Goal: Transaction & Acquisition: Book appointment/travel/reservation

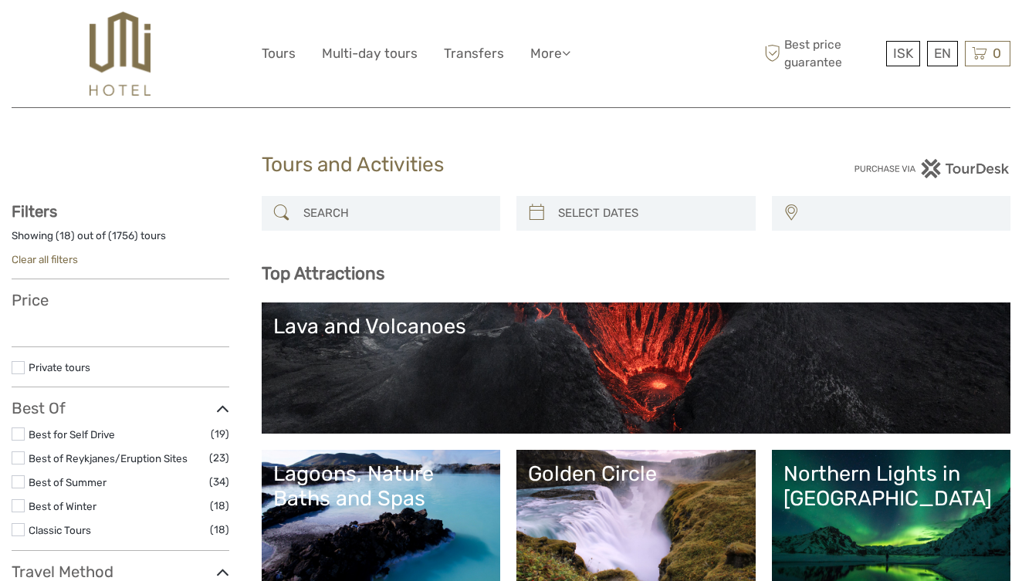
select select
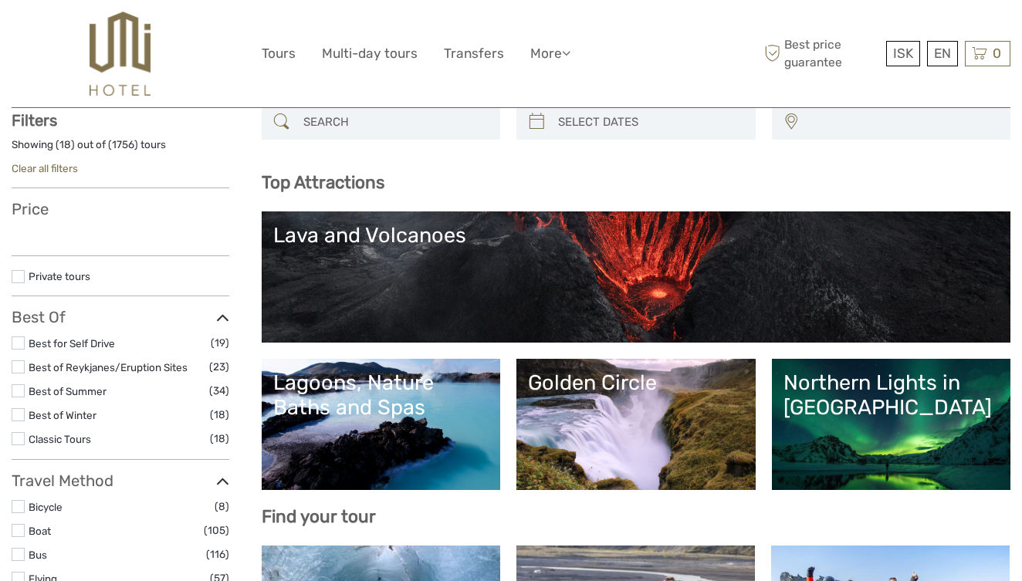
select select
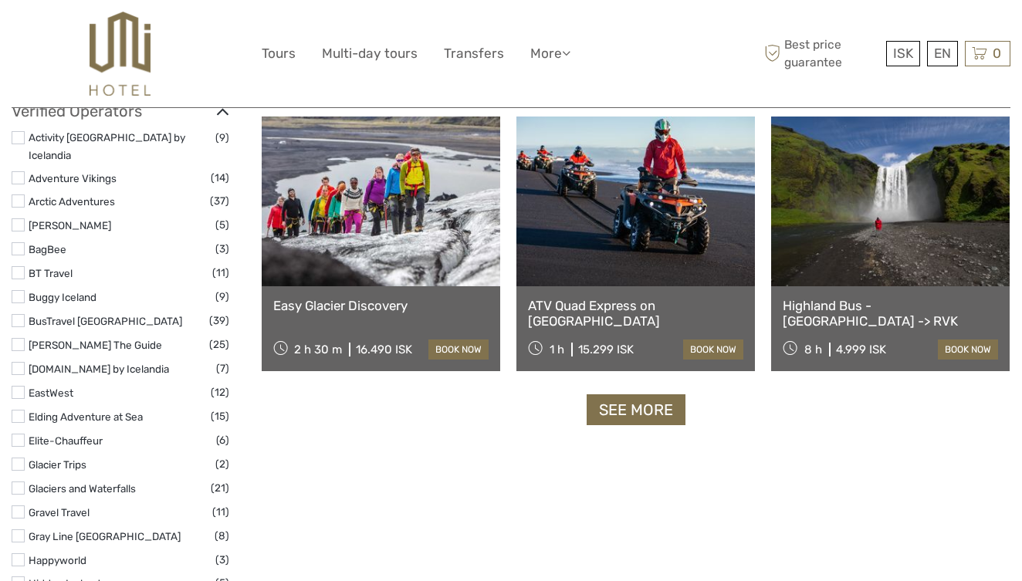
scroll to position [1878, 0]
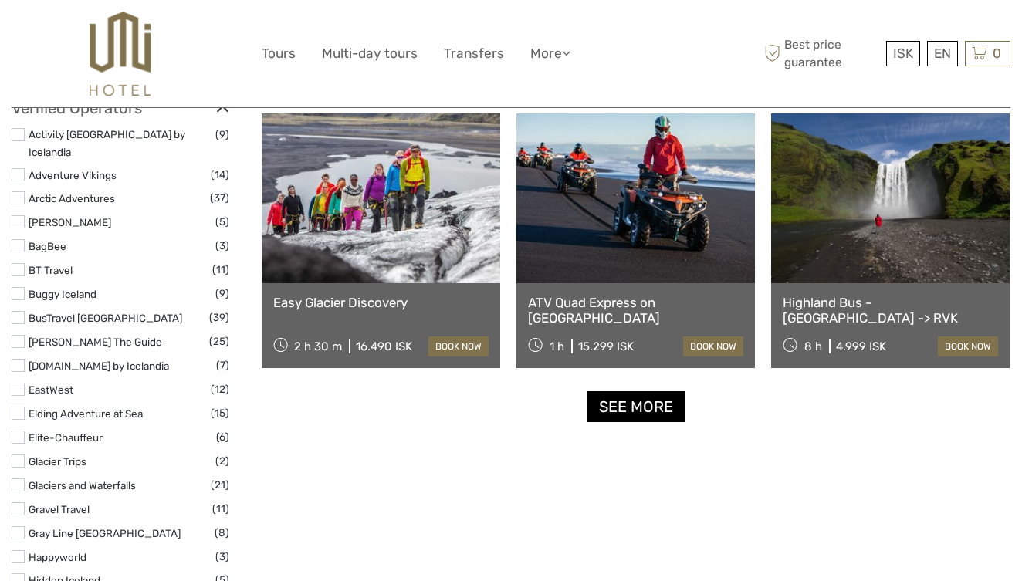
click at [624, 408] on link "See more" at bounding box center [636, 407] width 99 height 32
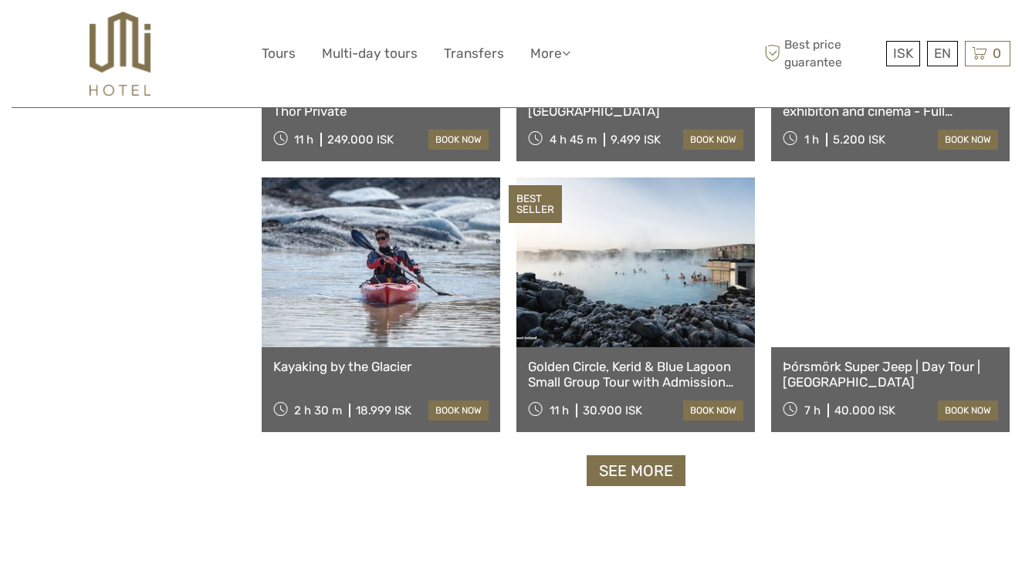
scroll to position [3090, 0]
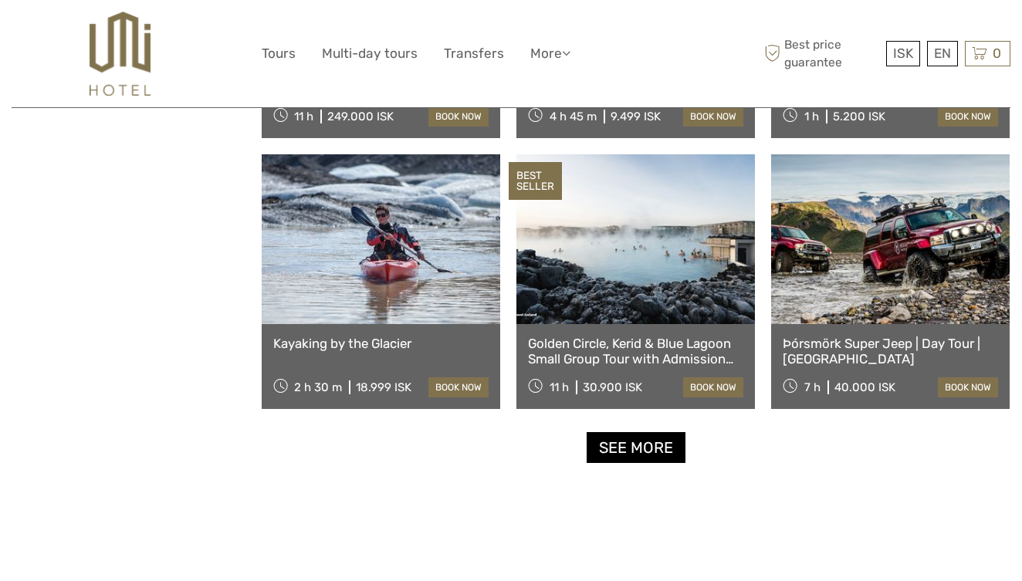
click at [624, 443] on link "See more" at bounding box center [636, 448] width 99 height 32
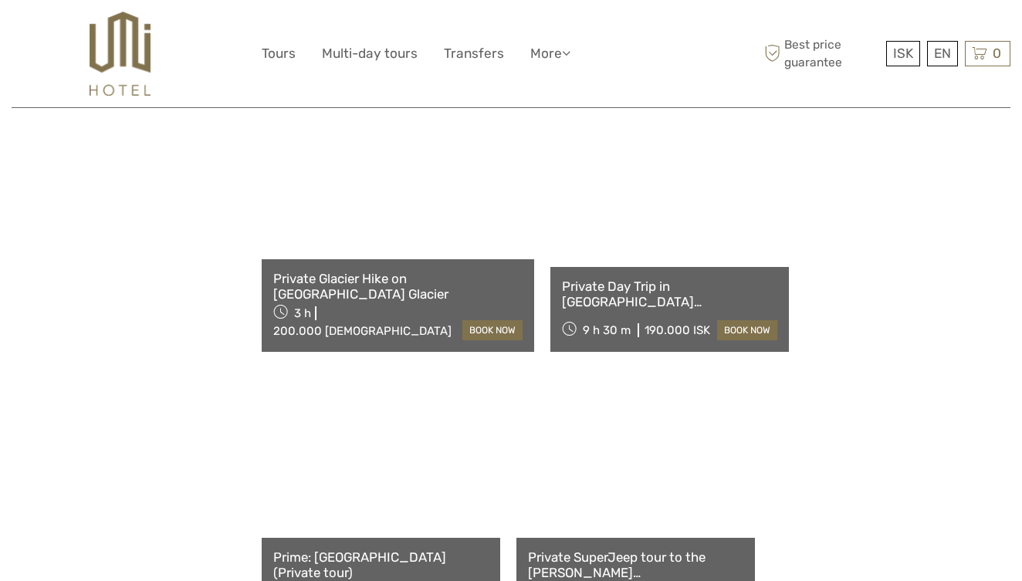
scroll to position [4778, 0]
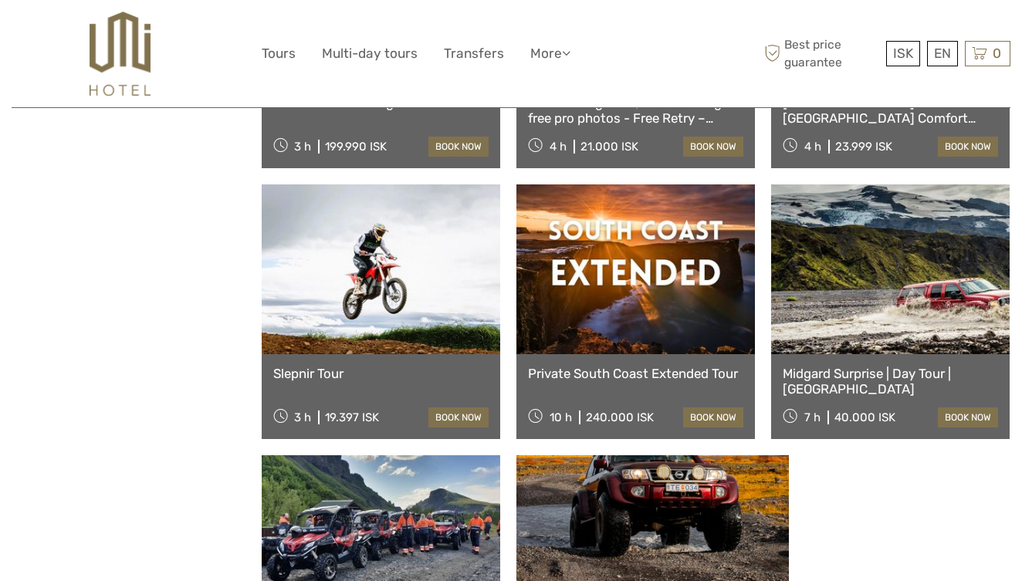
scroll to position [6316, 0]
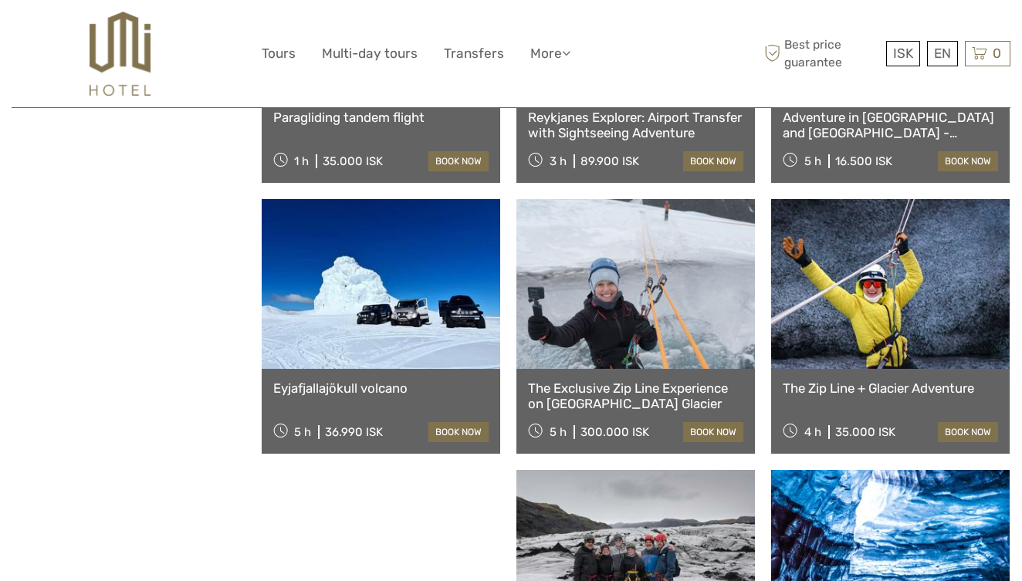
scroll to position [7930, 0]
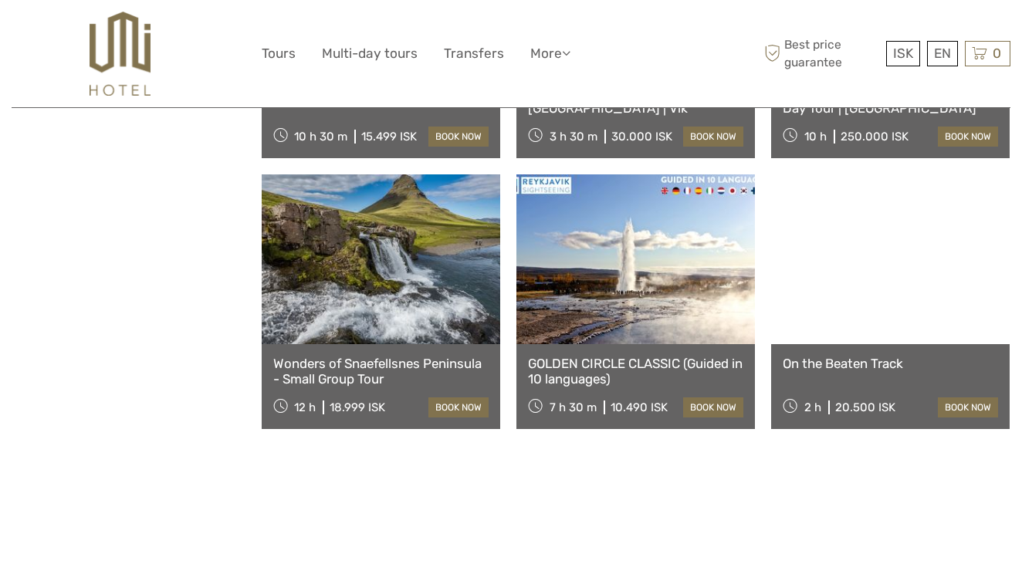
scroll to position [9591, 0]
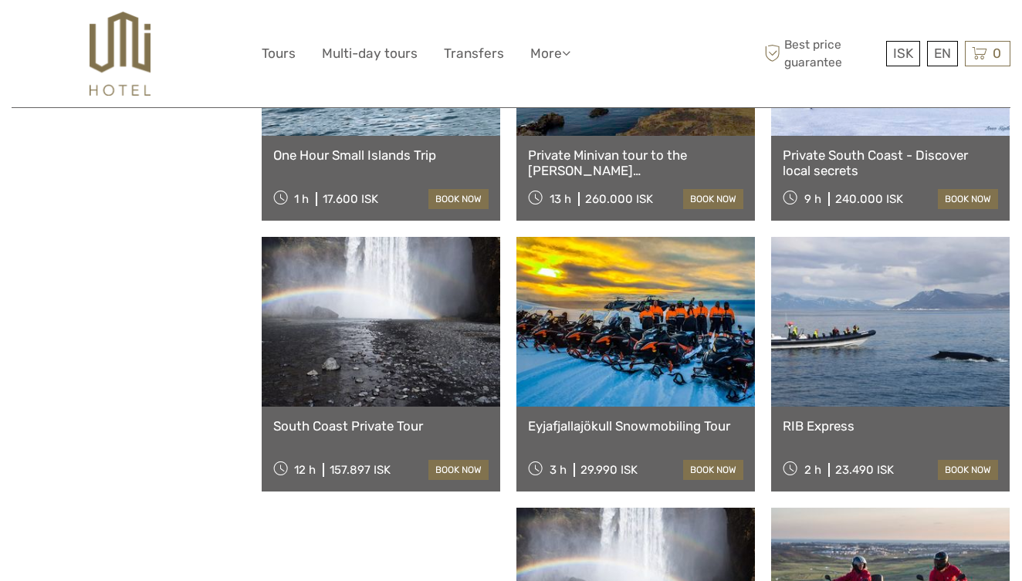
scroll to position [11140, 0]
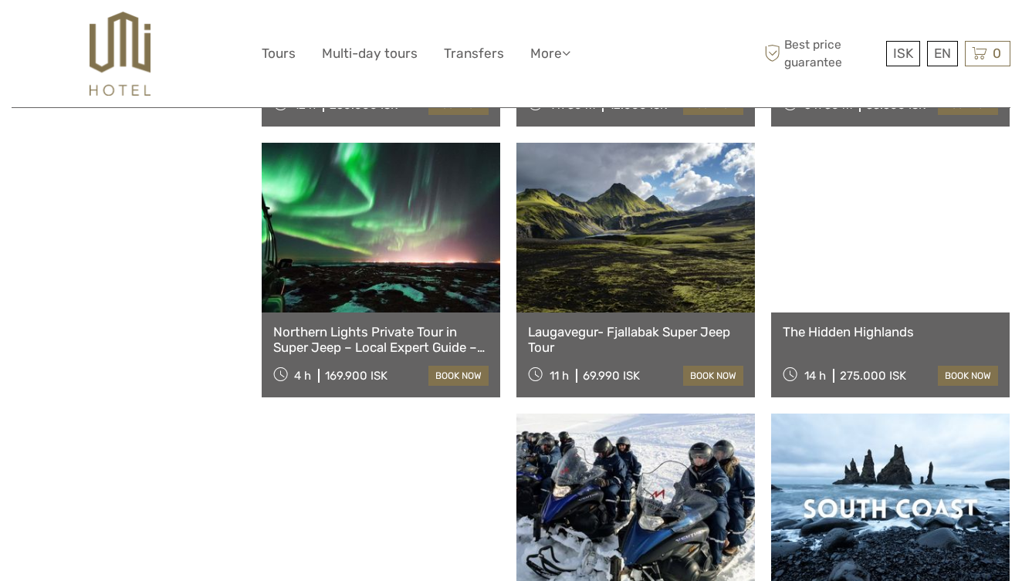
scroll to position [12857, 0]
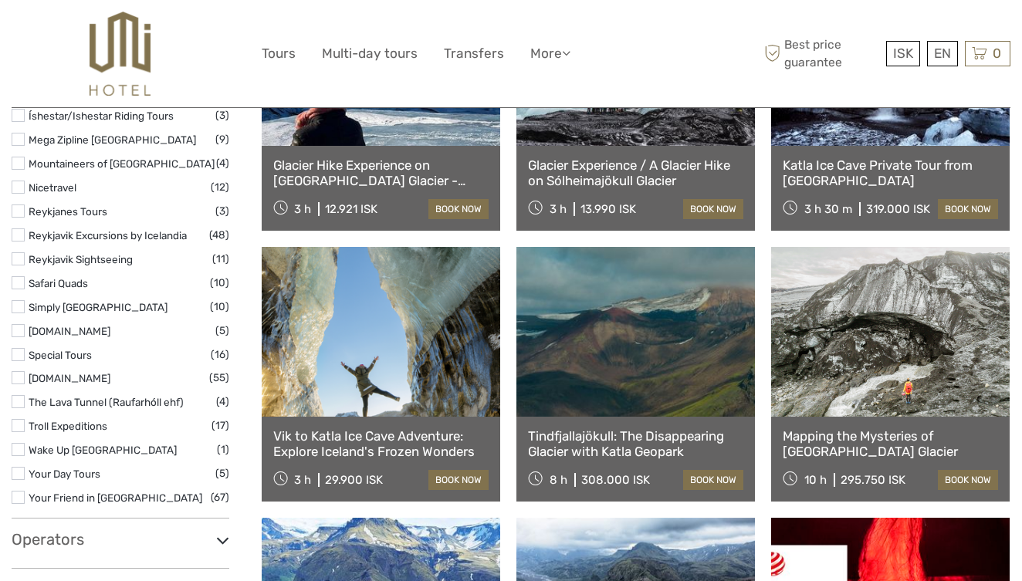
scroll to position [2455, 0]
click at [219, 530] on icon at bounding box center [222, 540] width 13 height 21
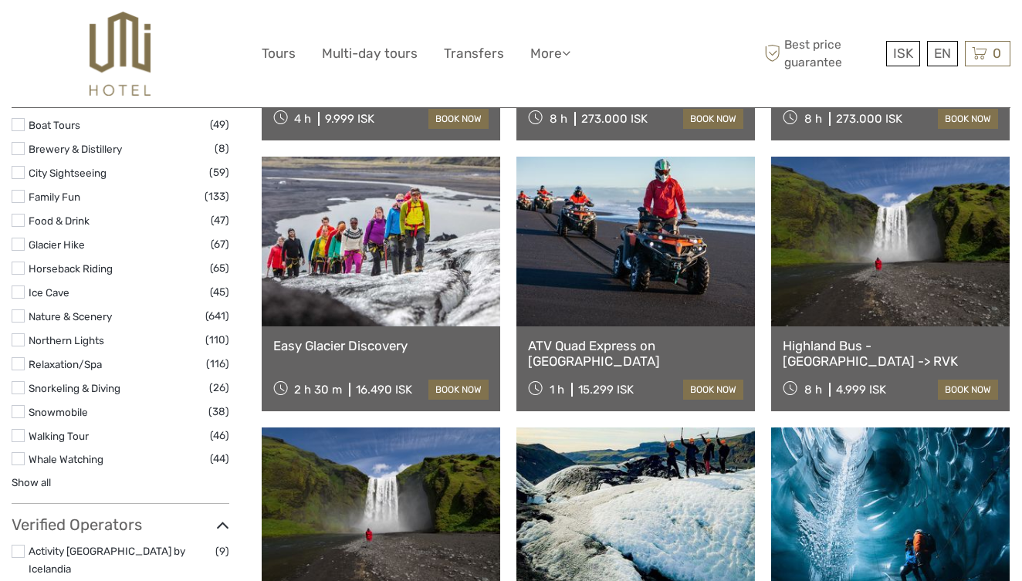
scroll to position [1460, 0]
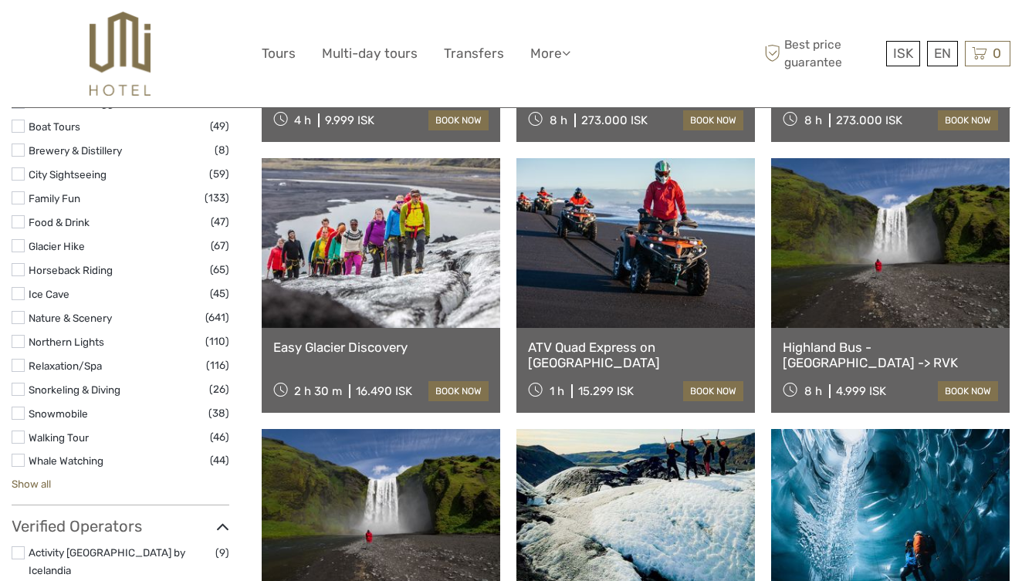
click at [39, 478] on link "Show all" at bounding box center [31, 484] width 39 height 12
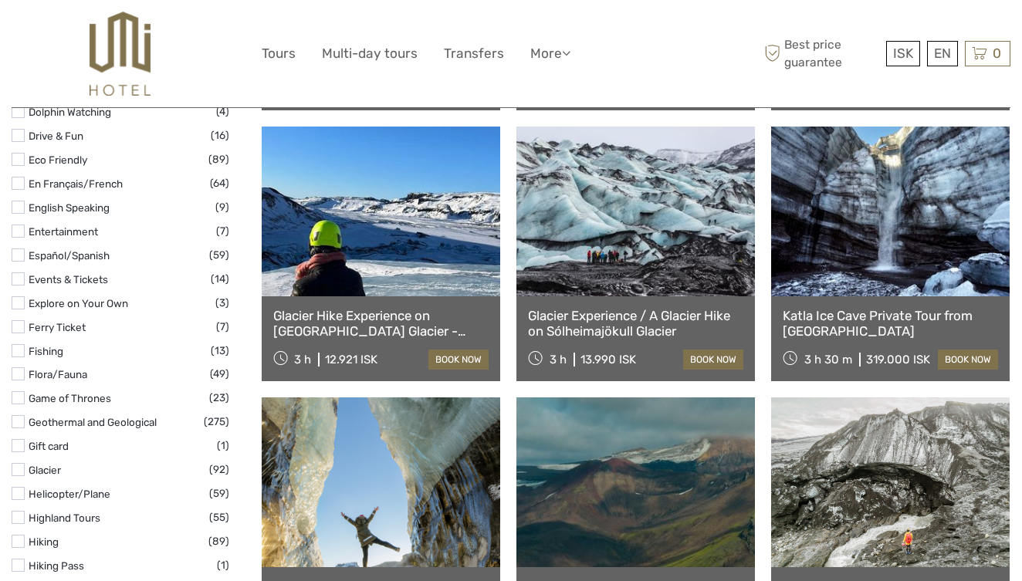
scroll to position [2309, 0]
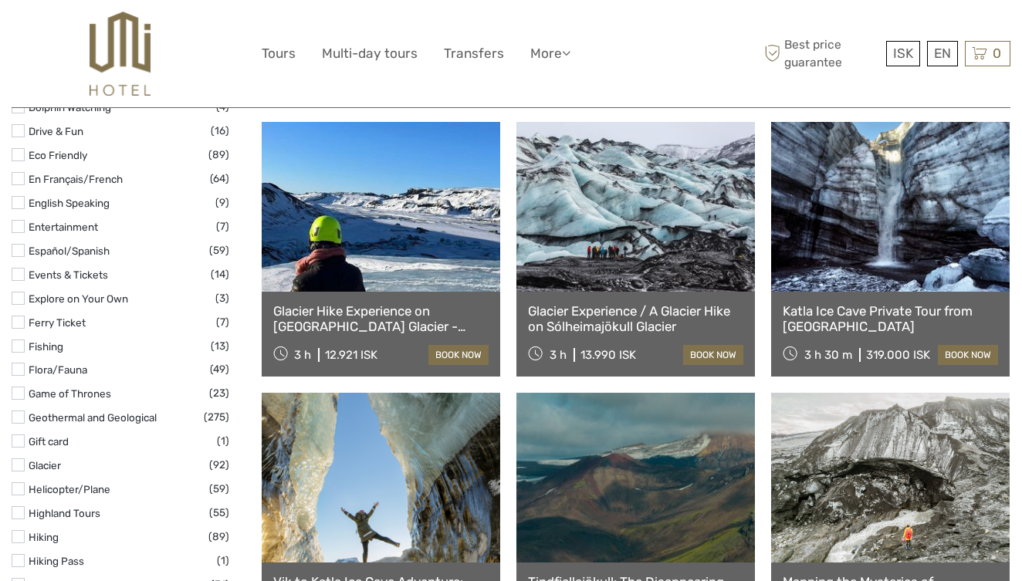
click at [18, 483] on label at bounding box center [18, 489] width 13 height 13
click at [0, 0] on input "checkbox" at bounding box center [0, 0] width 0 height 0
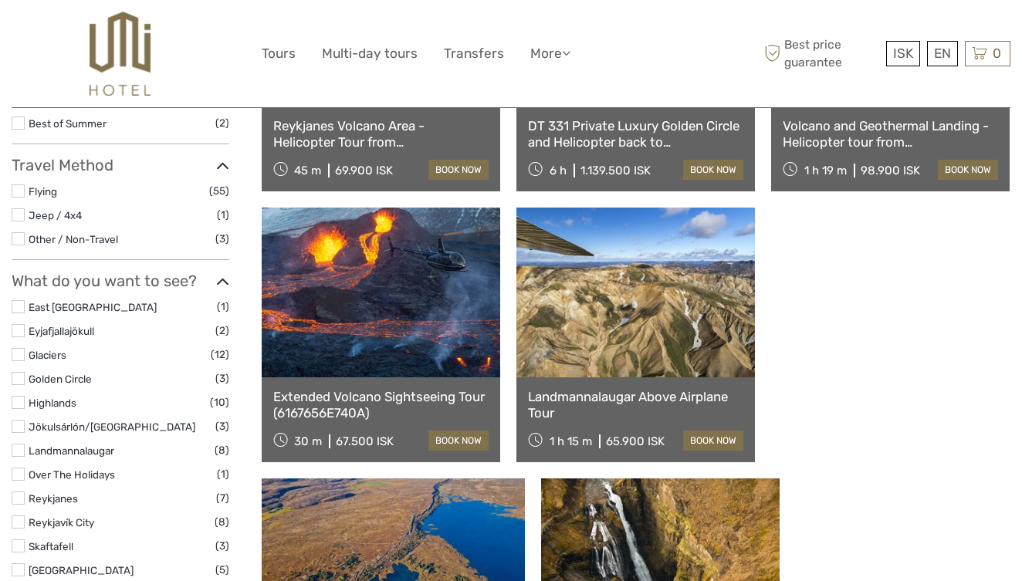
scroll to position [362, 0]
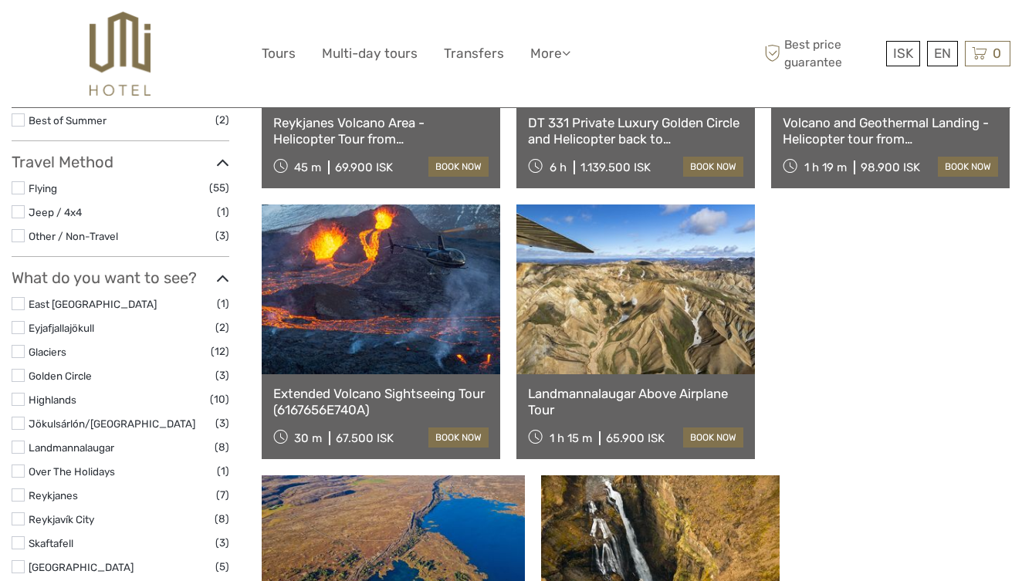
click at [574, 395] on link "Landmannalaugar Above Airplane Tour" at bounding box center [635, 402] width 215 height 32
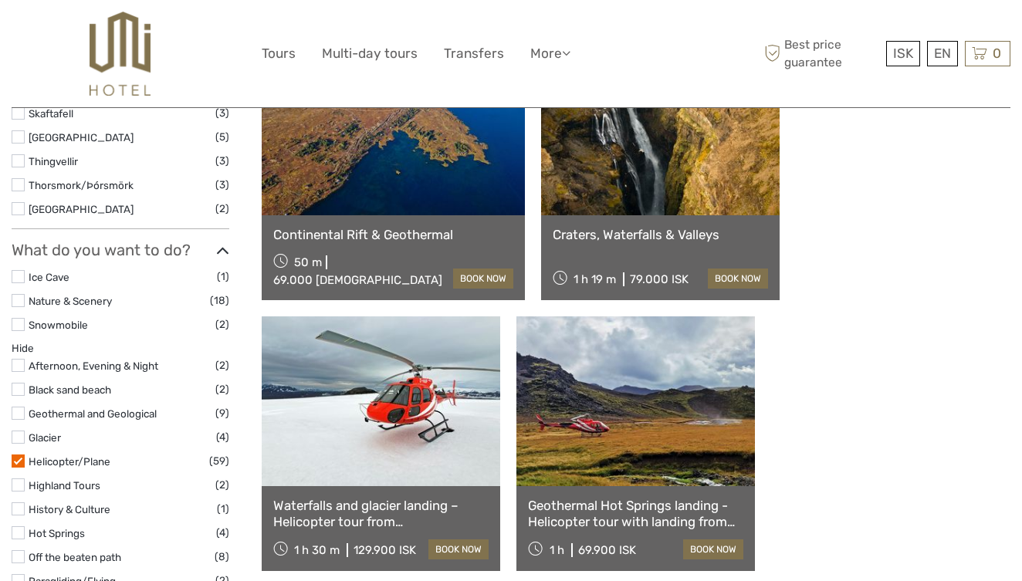
scroll to position [794, 0]
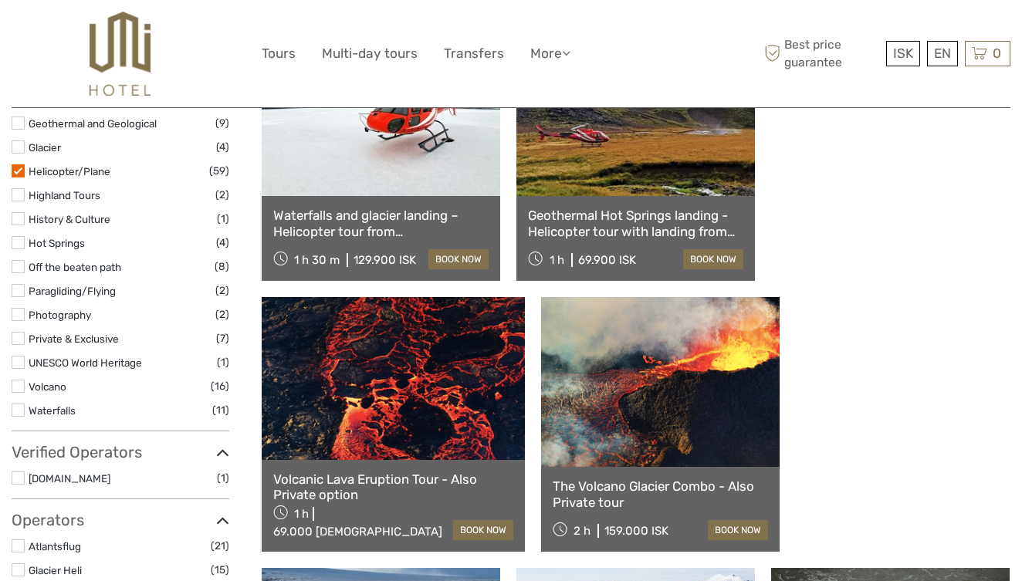
scroll to position [1084, 0]
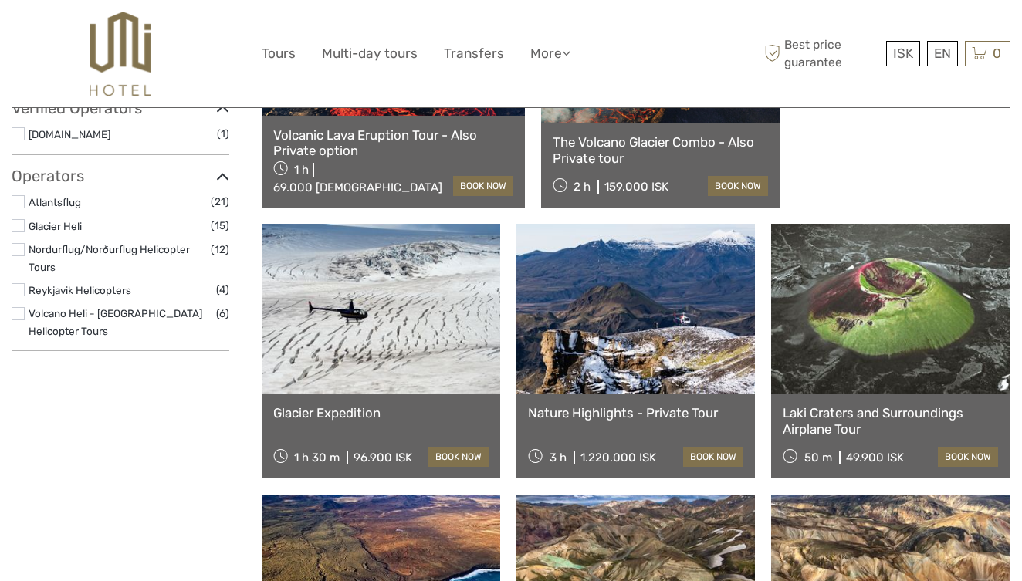
scroll to position [1429, 0]
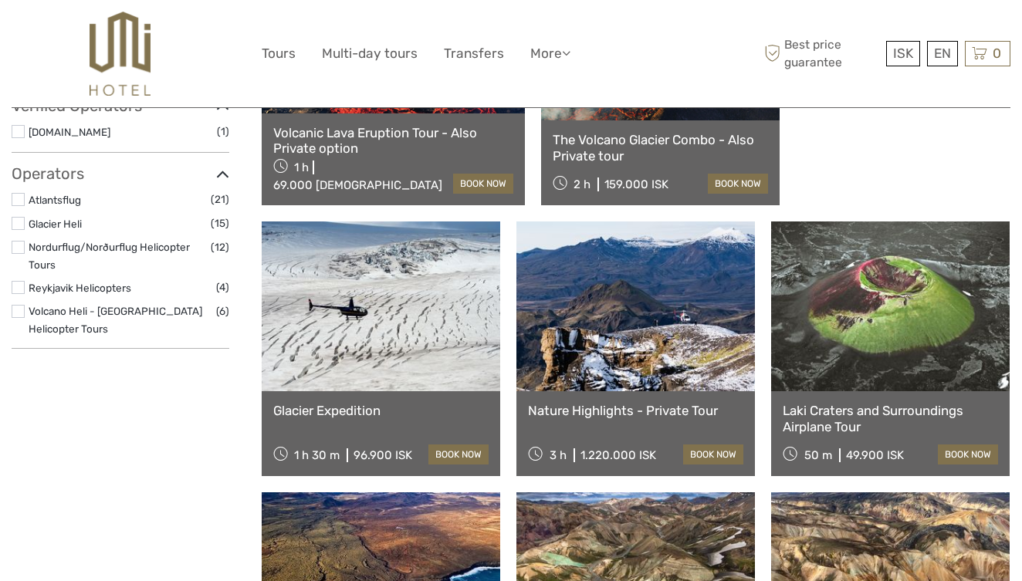
click at [517, 493] on link at bounding box center [636, 578] width 239 height 170
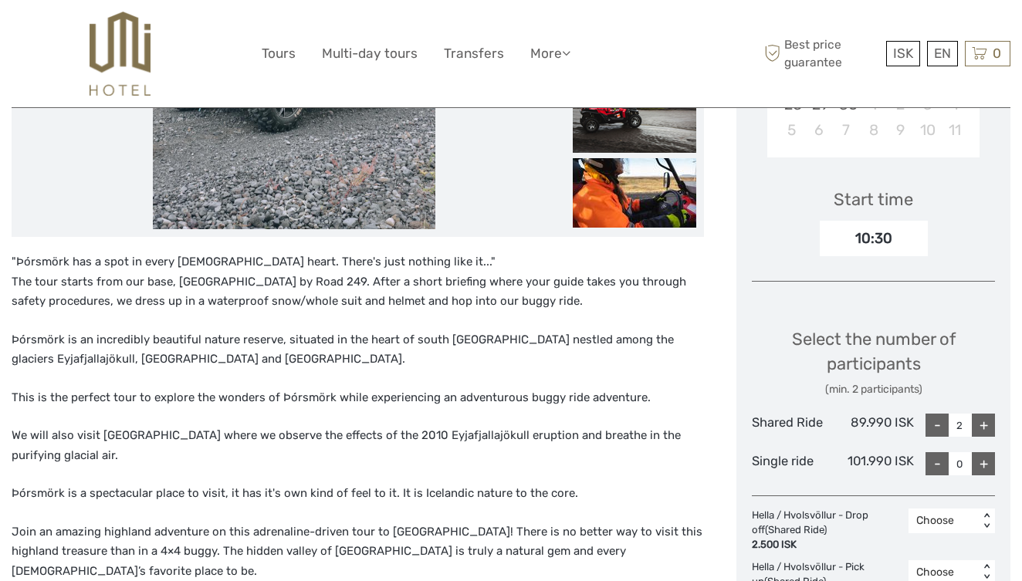
scroll to position [456, 0]
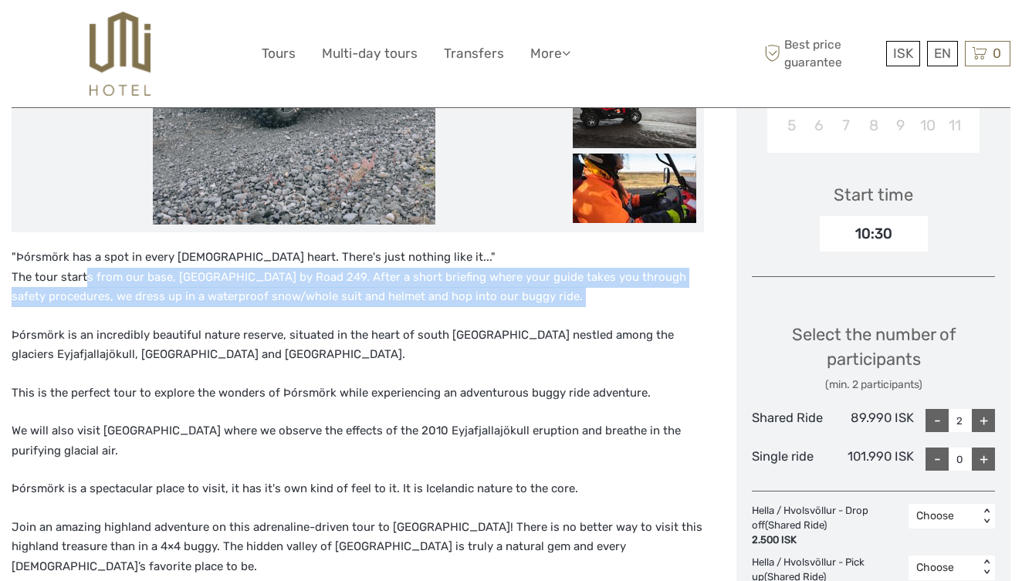
drag, startPoint x: 85, startPoint y: 276, endPoint x: 121, endPoint y: 316, distance: 54.1
click at [121, 316] on div ""Þórsmörk has a spot in every Icelanders heart. There's just nothing like it...…" at bounding box center [358, 496] width 693 height 496
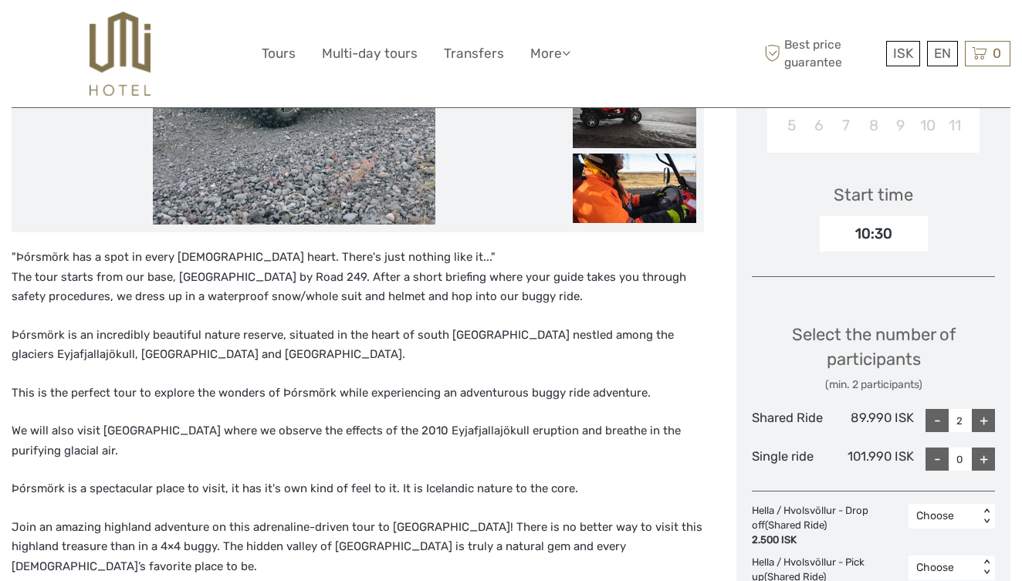
click at [121, 316] on div ""Þórsmörk has a spot in every Icelanders heart. There's just nothing like it...…" at bounding box center [358, 496] width 693 height 496
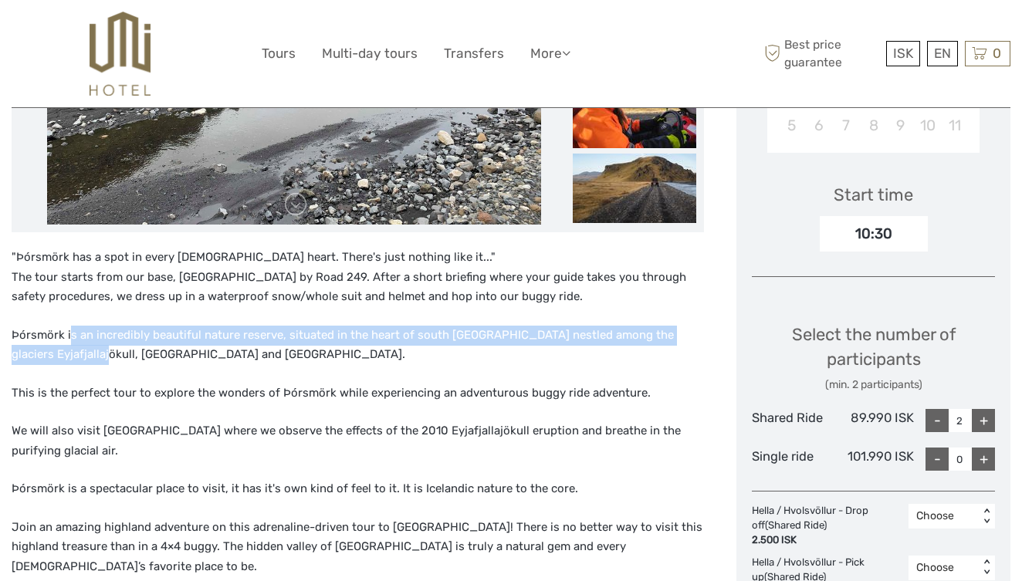
drag, startPoint x: 72, startPoint y: 337, endPoint x: 116, endPoint y: 353, distance: 46.9
click at [116, 353] on p "Þórsmörk is an incredibly beautiful nature reserve, situated in the heart of so…" at bounding box center [358, 345] width 693 height 39
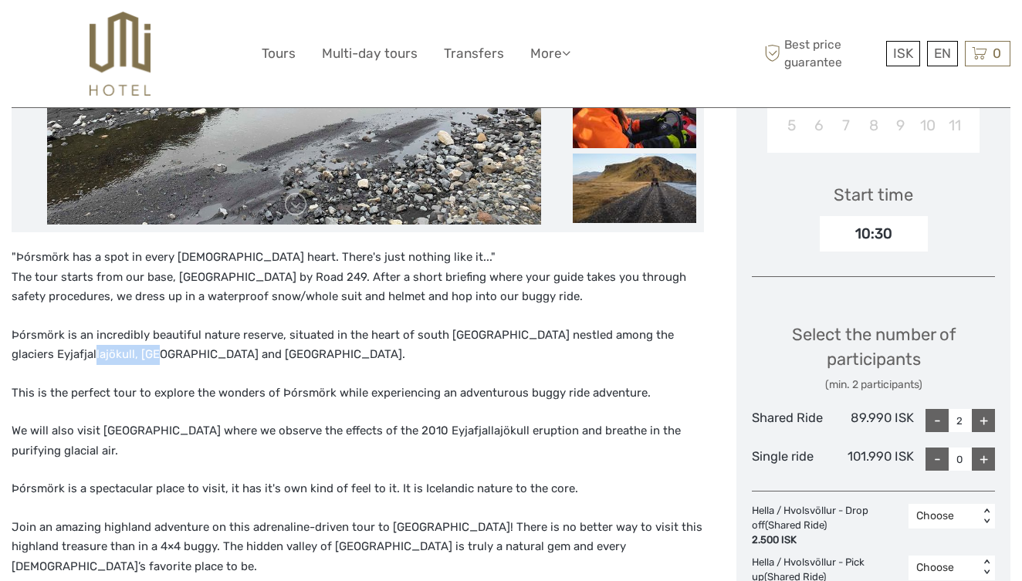
click at [116, 353] on p "Þórsmörk is an incredibly beautiful nature reserve, situated in the heart of so…" at bounding box center [358, 345] width 693 height 39
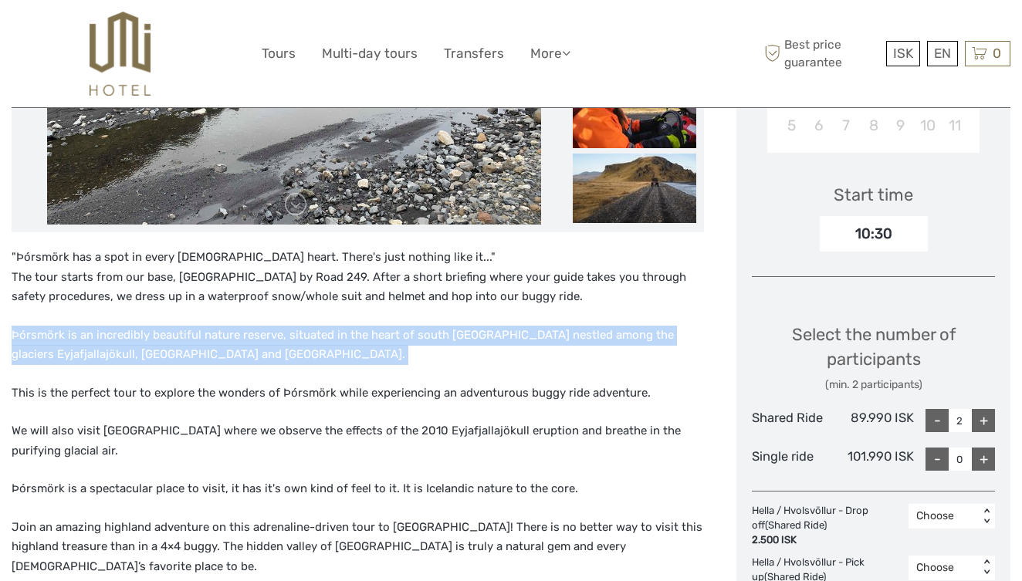
click at [116, 353] on p "Þórsmörk is an incredibly beautiful nature reserve, situated in the heart of so…" at bounding box center [358, 345] width 693 height 39
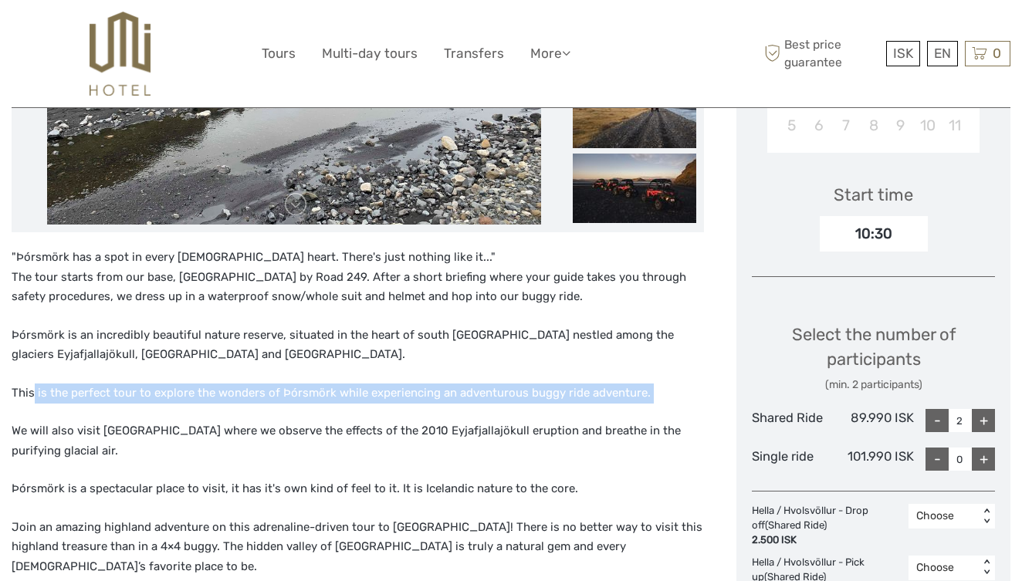
drag, startPoint x: 31, startPoint y: 395, endPoint x: 87, endPoint y: 415, distance: 60.1
click at [87, 415] on div ""Þórsmörk has a spot in every Icelanders heart. There's just nothing like it...…" at bounding box center [358, 496] width 693 height 496
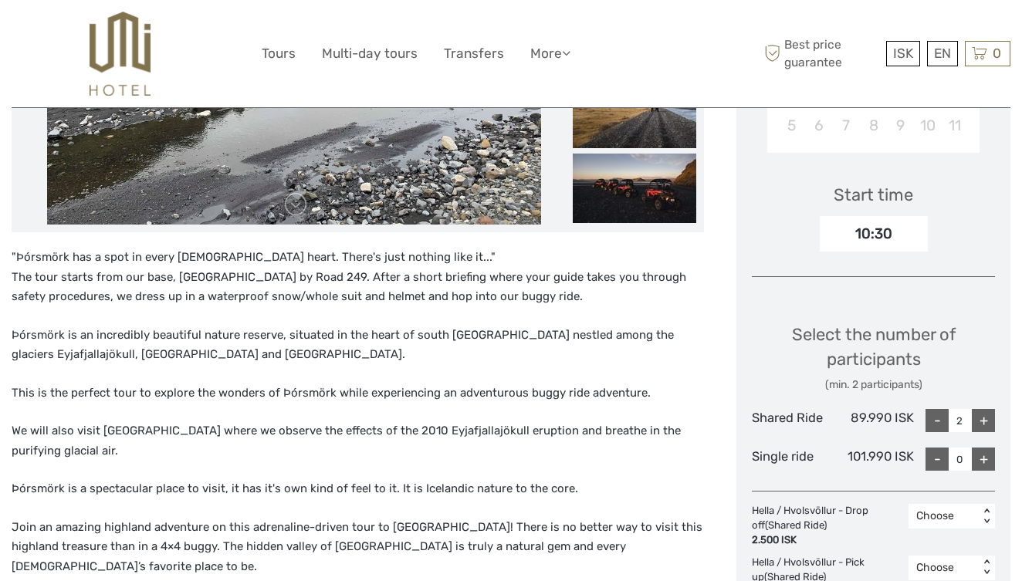
click at [87, 415] on div ""Þórsmörk has a spot in every Icelanders heart. There's just nothing like it...…" at bounding box center [358, 496] width 693 height 496
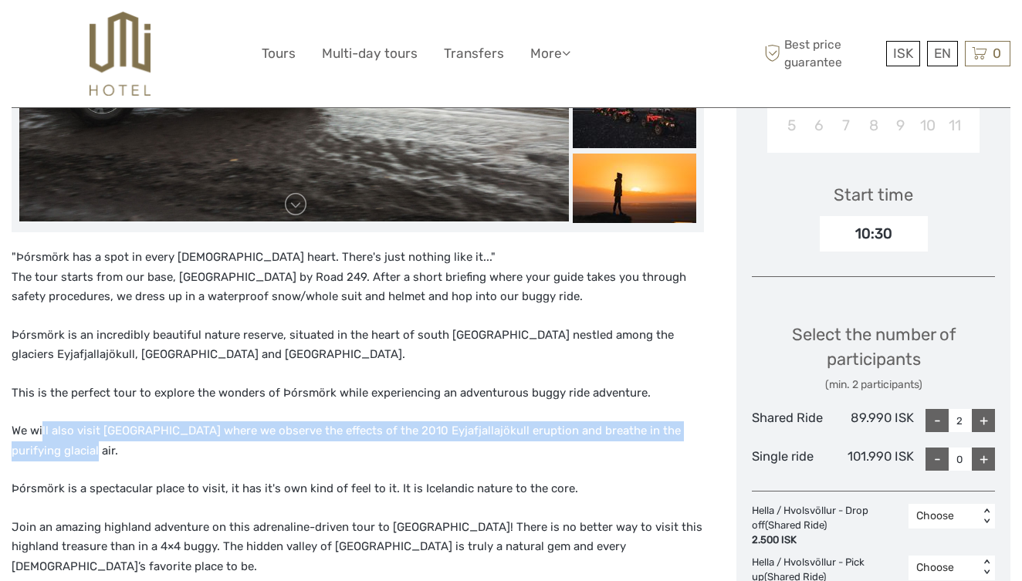
drag, startPoint x: 42, startPoint y: 429, endPoint x: 46, endPoint y: 436, distance: 8.6
click at [46, 436] on p "We will also visit Gígjökull glacier where we observe the effects of the 2010 E…" at bounding box center [358, 441] width 693 height 39
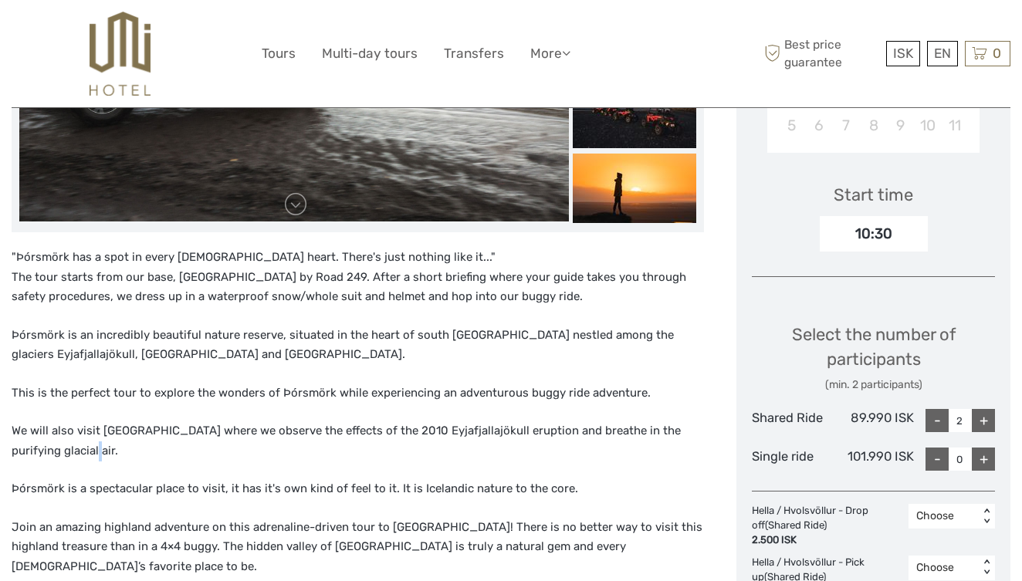
click at [46, 436] on p "We will also visit Gígjökull glacier where we observe the effects of the 2010 E…" at bounding box center [358, 441] width 693 height 39
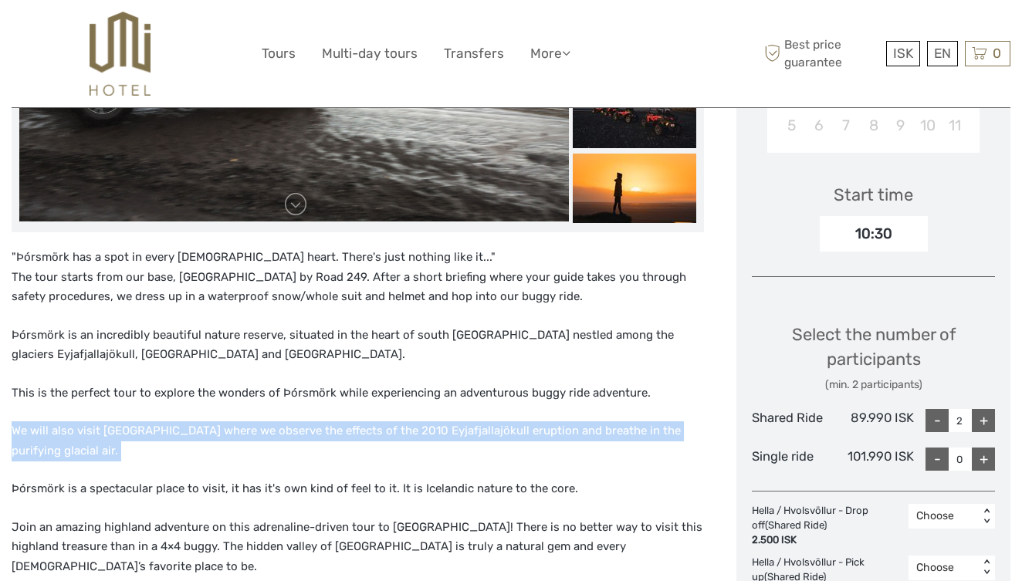
click at [46, 436] on p "We will also visit Gígjökull glacier where we observe the effects of the 2010 E…" at bounding box center [358, 441] width 693 height 39
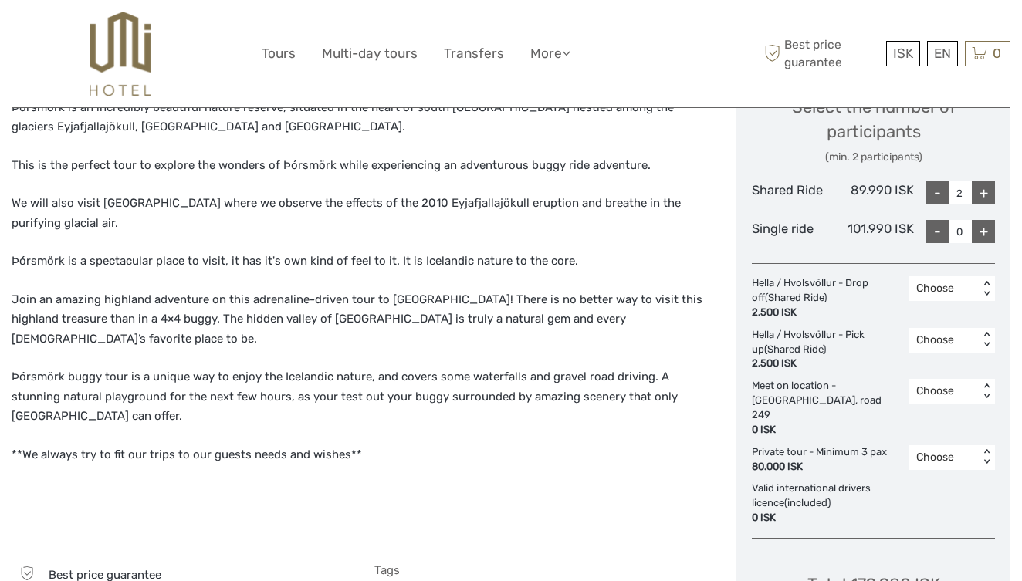
scroll to position [686, 0]
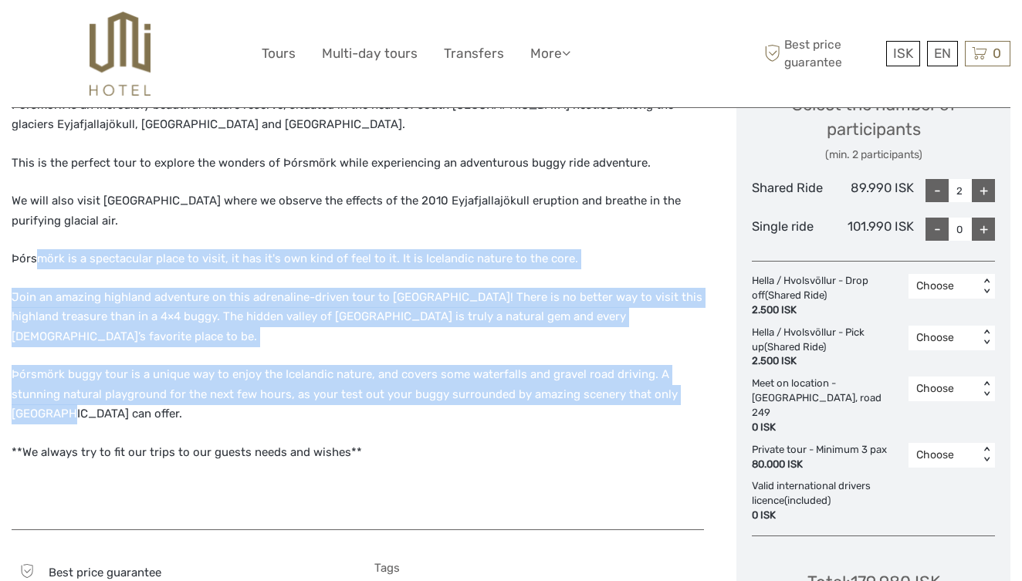
drag, startPoint x: 38, startPoint y: 255, endPoint x: 59, endPoint y: 392, distance: 139.1
click at [59, 392] on div ""Þórsmörk has a spot in every Icelanders heart. There's just nothing like it...…" at bounding box center [358, 266] width 693 height 496
click at [59, 392] on p "Þórsmörk buggy tour is a unique way to enjoy the Icelandic nature, and covers s…" at bounding box center [358, 394] width 693 height 59
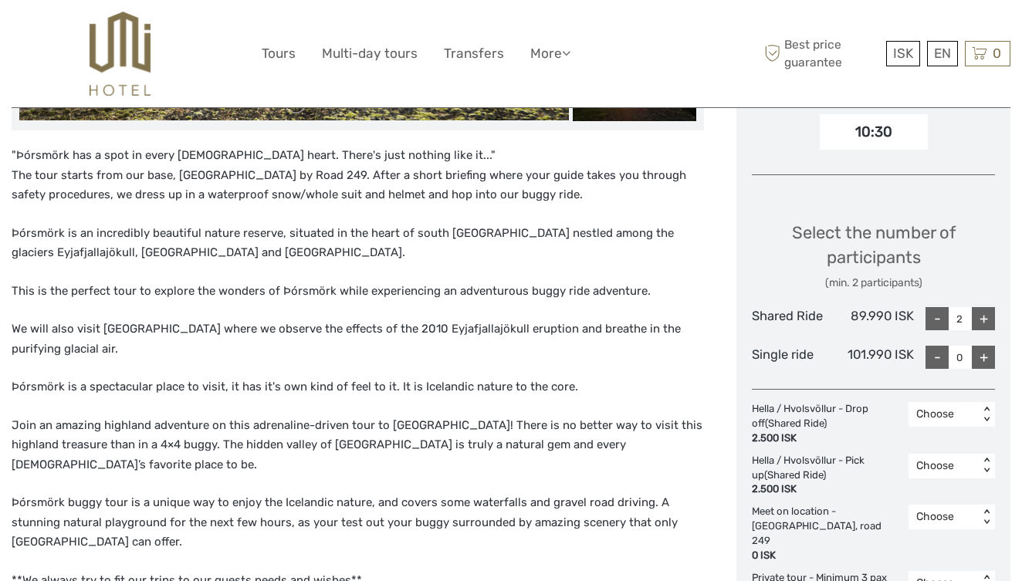
scroll to position [559, 0]
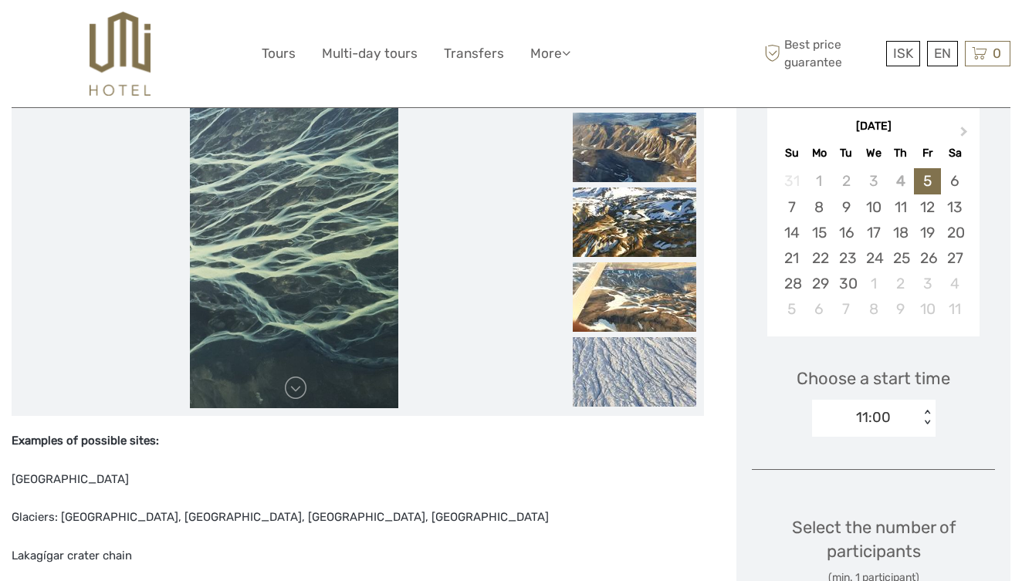
scroll to position [275, 0]
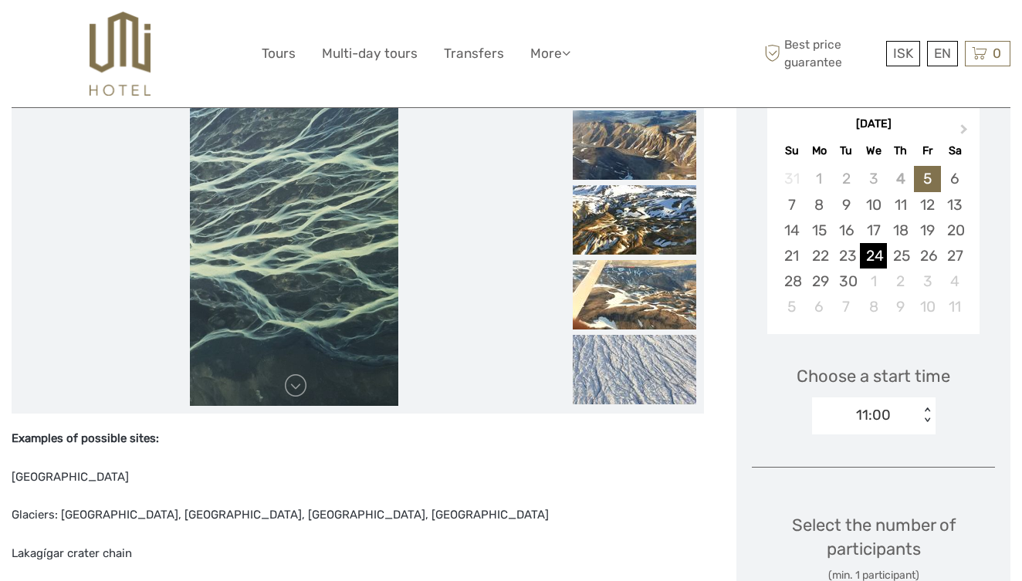
click at [879, 243] on div "24" at bounding box center [873, 255] width 27 height 25
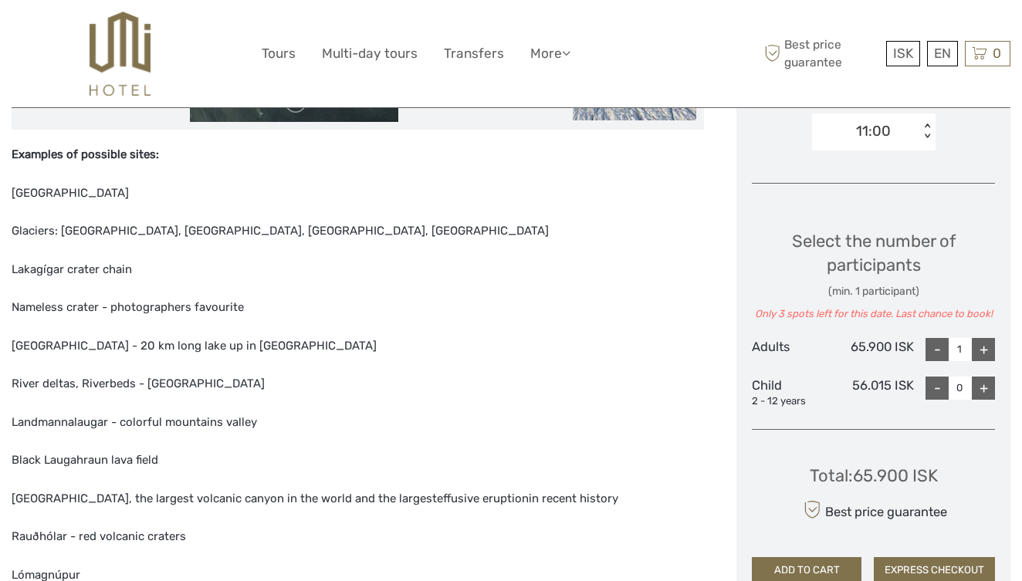
scroll to position [560, 0]
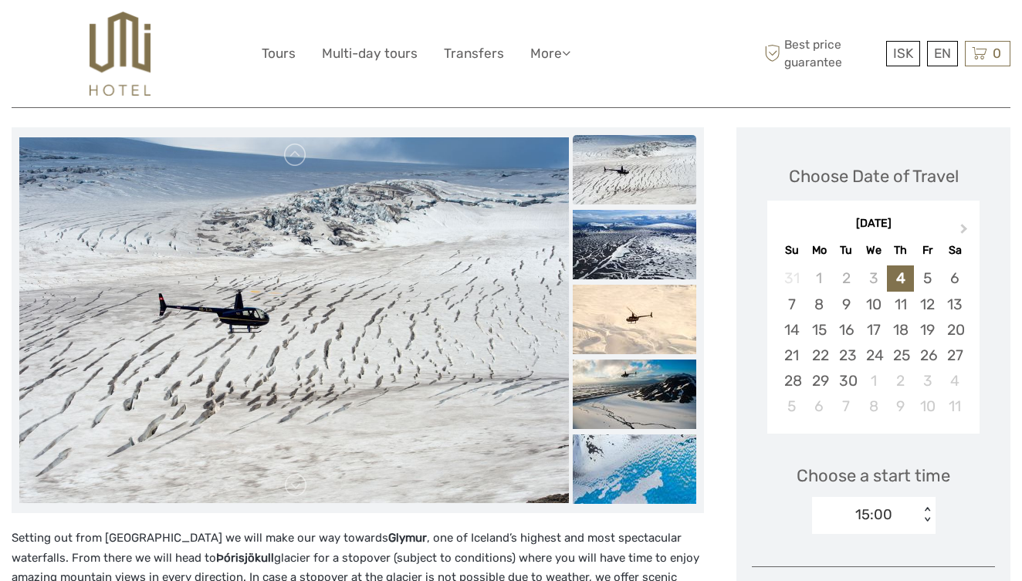
scroll to position [175, 0]
click at [635, 246] on img at bounding box center [635, 244] width 124 height 69
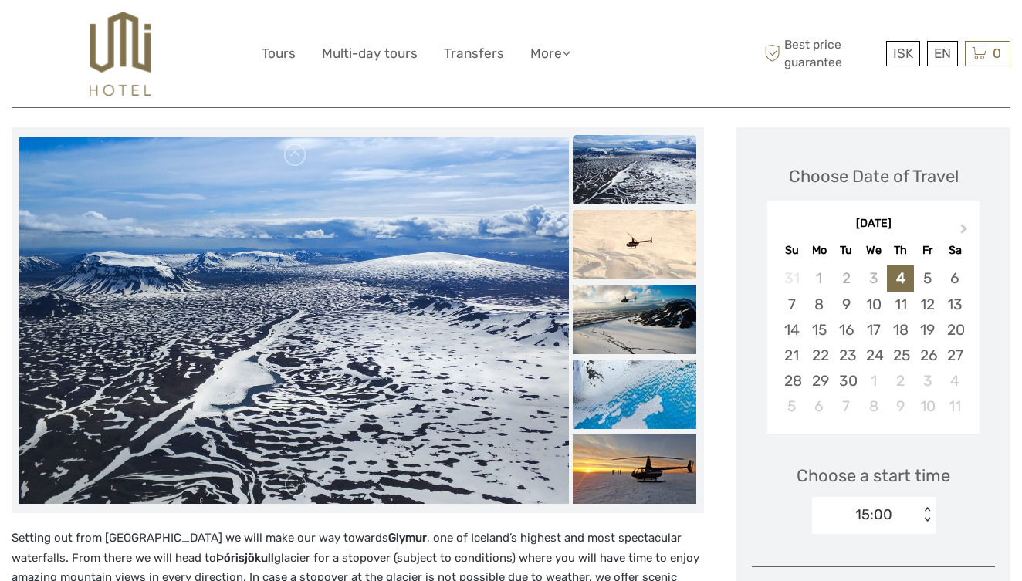
click at [639, 246] on img at bounding box center [635, 244] width 124 height 69
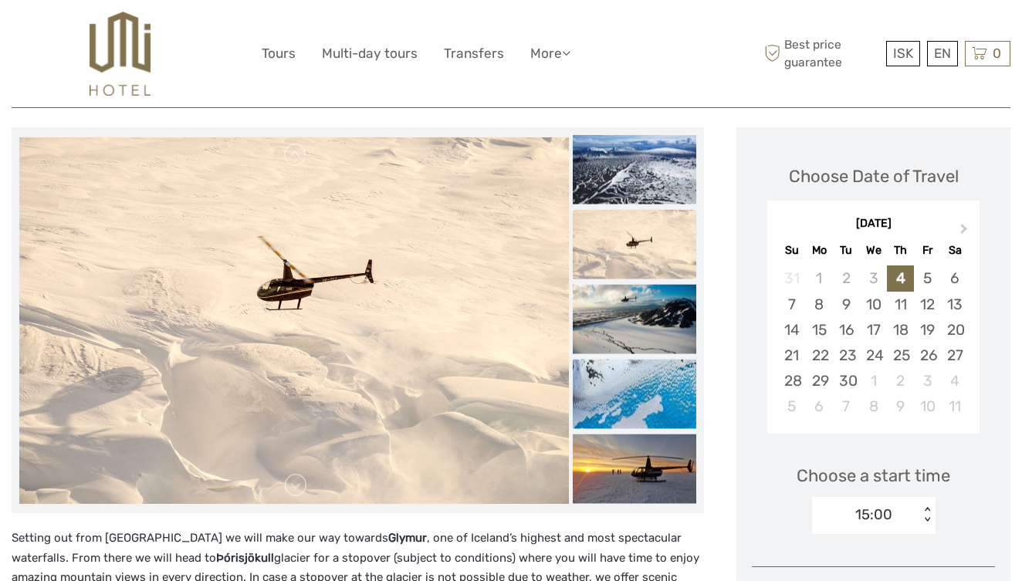
click at [639, 246] on img at bounding box center [635, 244] width 124 height 69
click at [630, 304] on img at bounding box center [635, 319] width 124 height 69
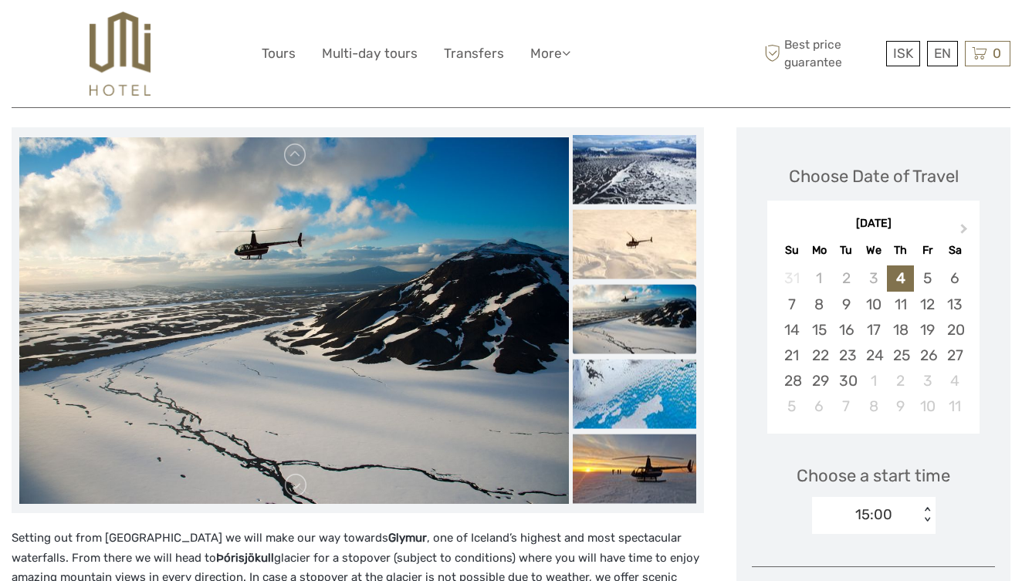
click at [629, 320] on img at bounding box center [635, 319] width 124 height 69
click at [622, 386] on img at bounding box center [635, 394] width 124 height 69
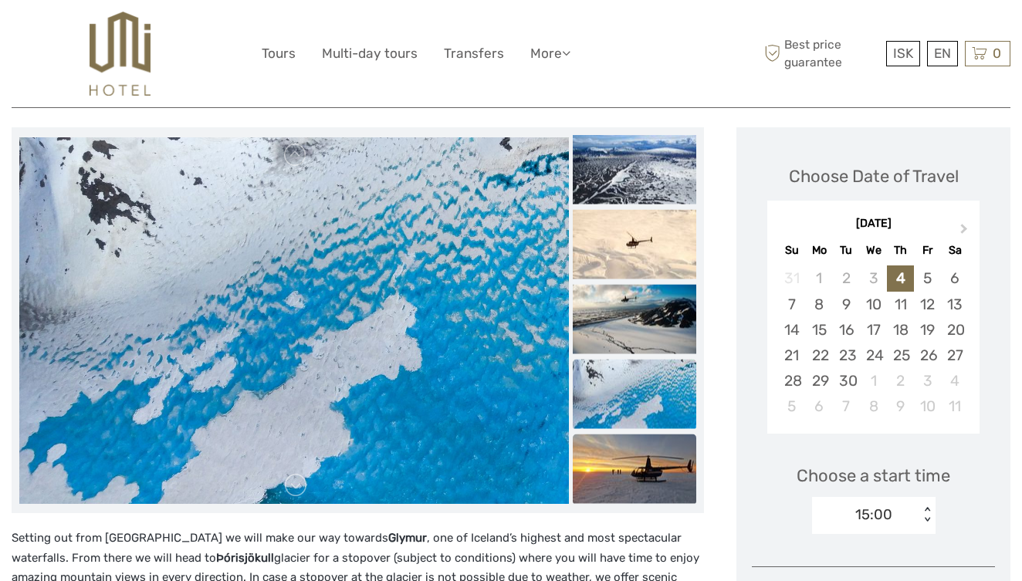
click at [625, 438] on img at bounding box center [635, 469] width 124 height 69
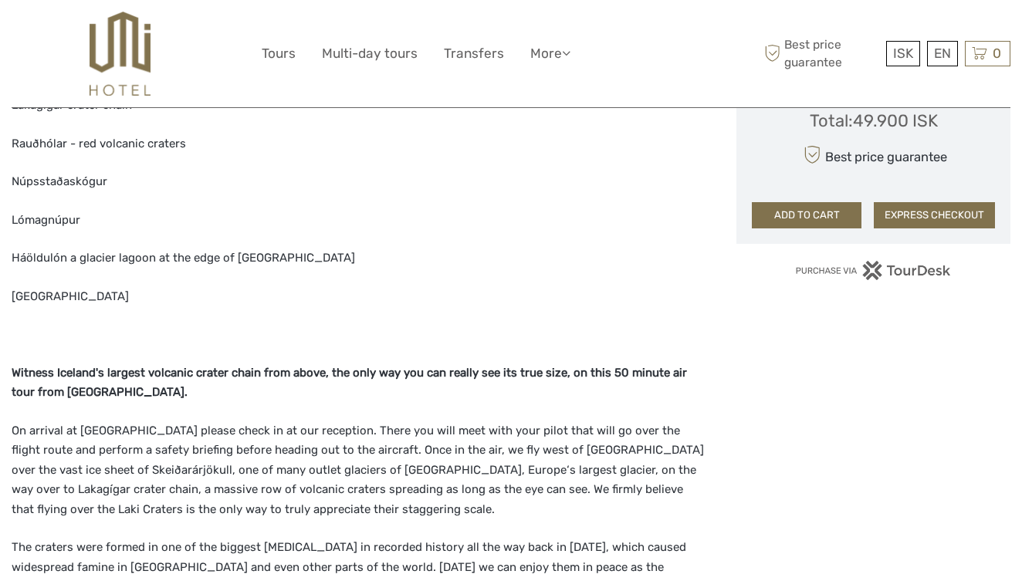
scroll to position [913, 0]
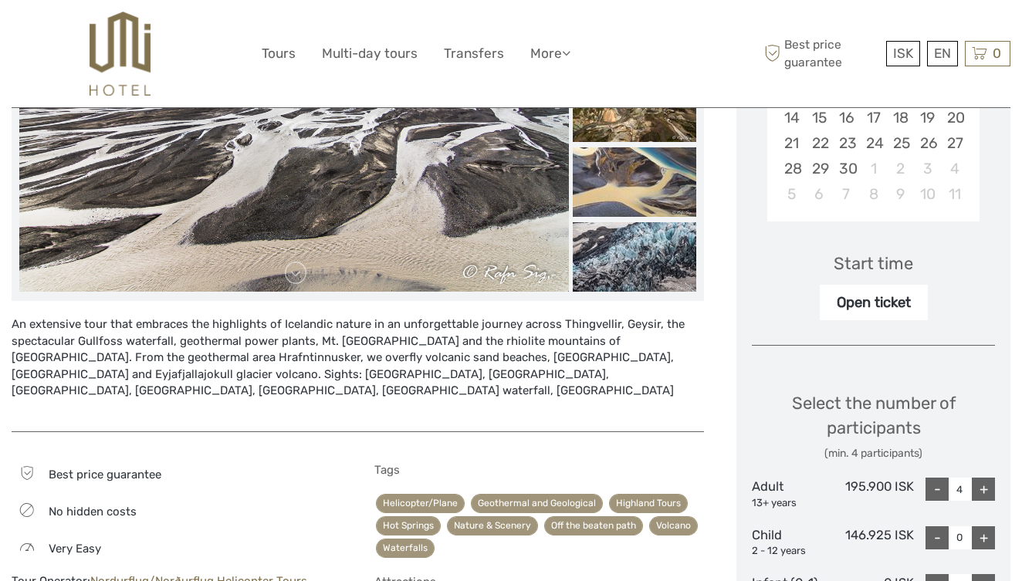
scroll to position [389, 0]
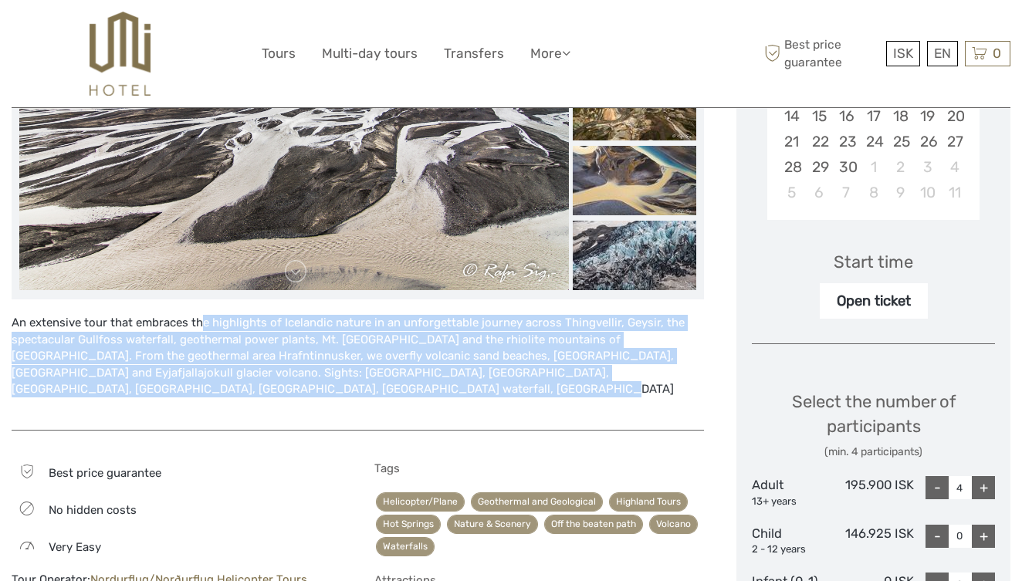
drag, startPoint x: 161, startPoint y: 317, endPoint x: 200, endPoint y: 385, distance: 78.8
click at [200, 385] on div "An extensive tour that embraces the highlights of Icelandic nature in an unforg…" at bounding box center [358, 365] width 693 height 100
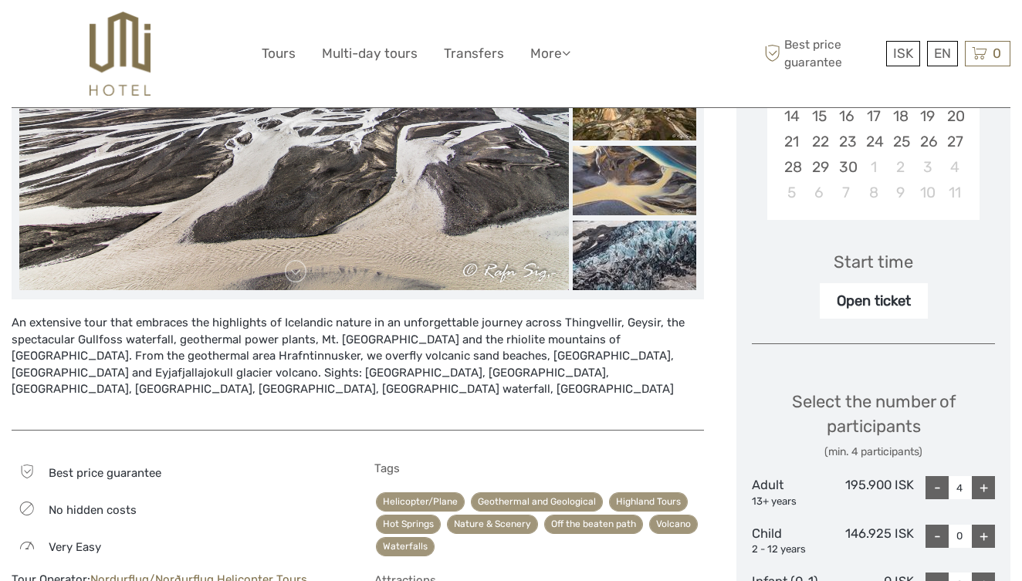
click at [200, 385] on div "An extensive tour that embraces the highlights of Icelandic nature in an unforg…" at bounding box center [358, 365] width 693 height 100
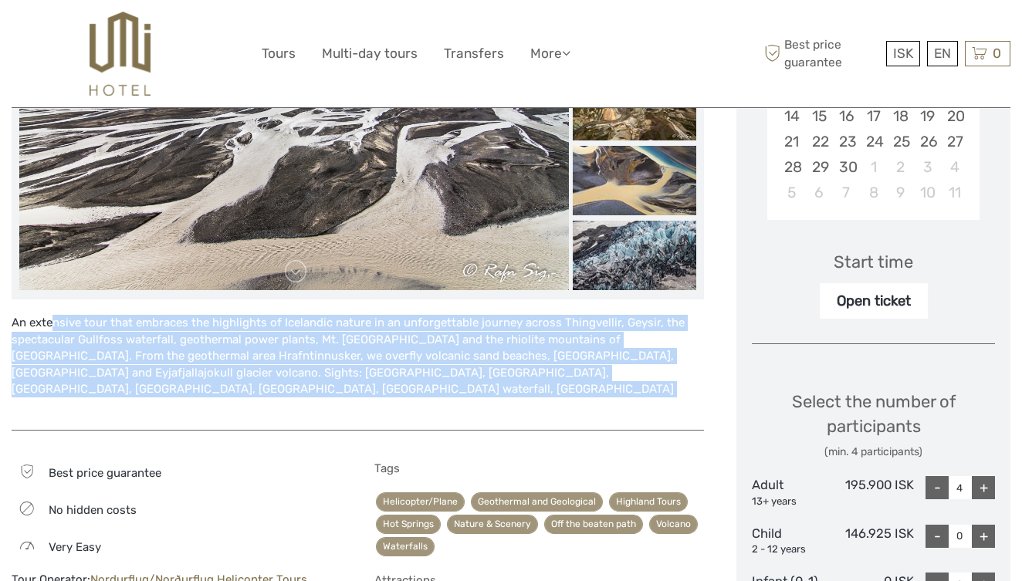
click at [200, 385] on div "An extensive tour that embraces the highlights of Icelandic nature in an unforg…" at bounding box center [358, 365] width 693 height 100
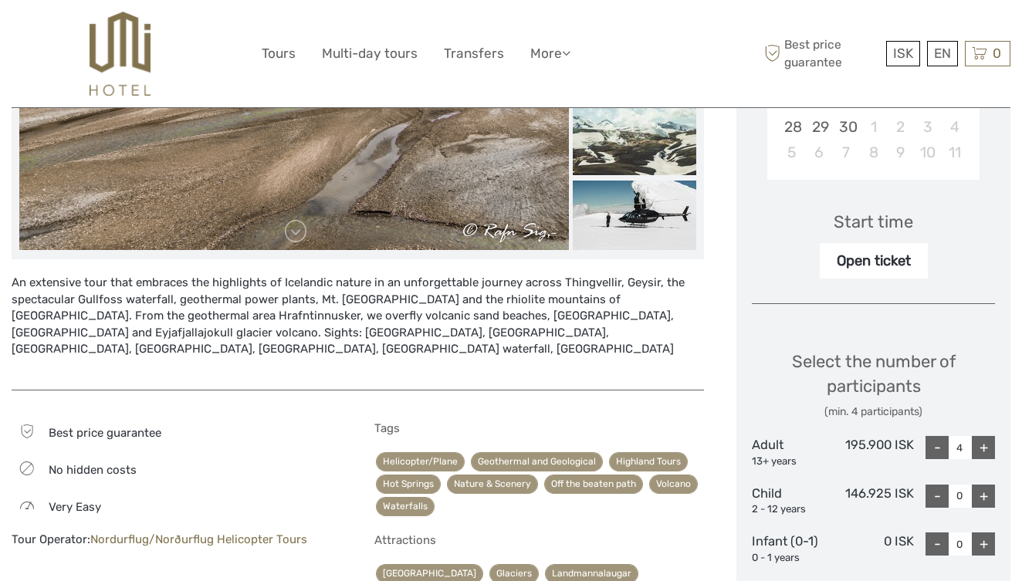
scroll to position [414, 0]
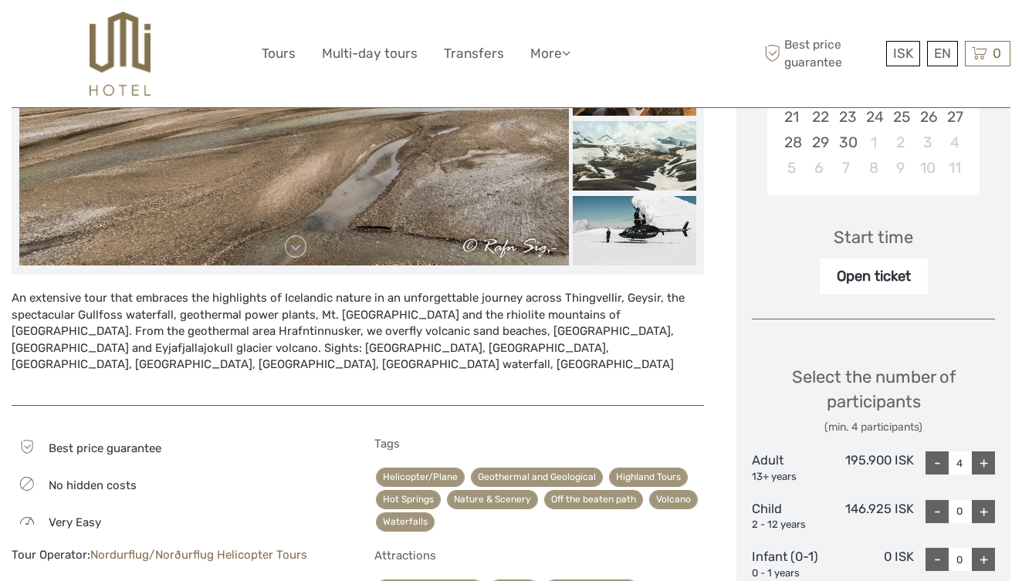
click at [938, 455] on div "-" at bounding box center [937, 463] width 23 height 23
type input "2"
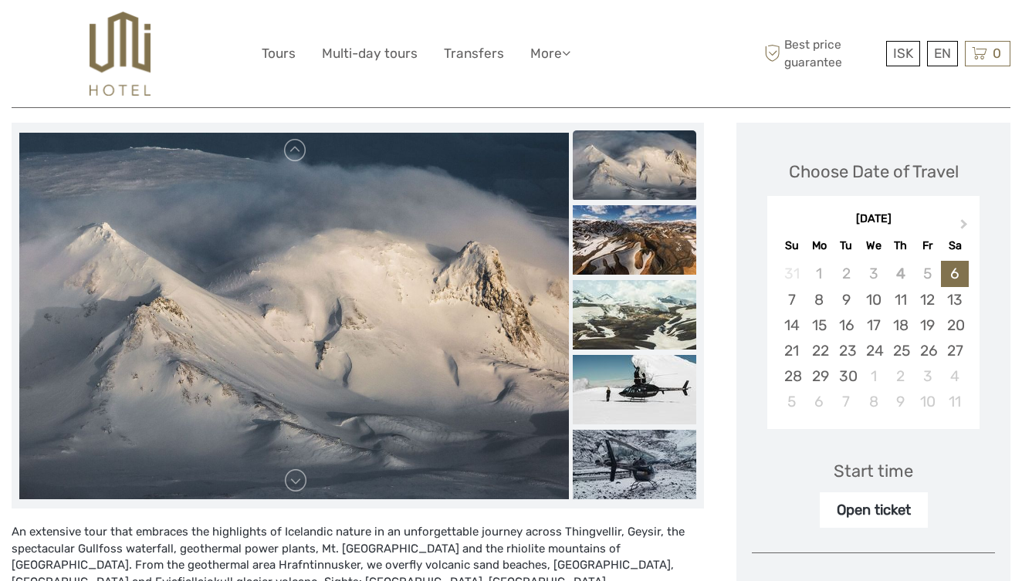
scroll to position [179, 0]
